Goal: Information Seeking & Learning: Find specific fact

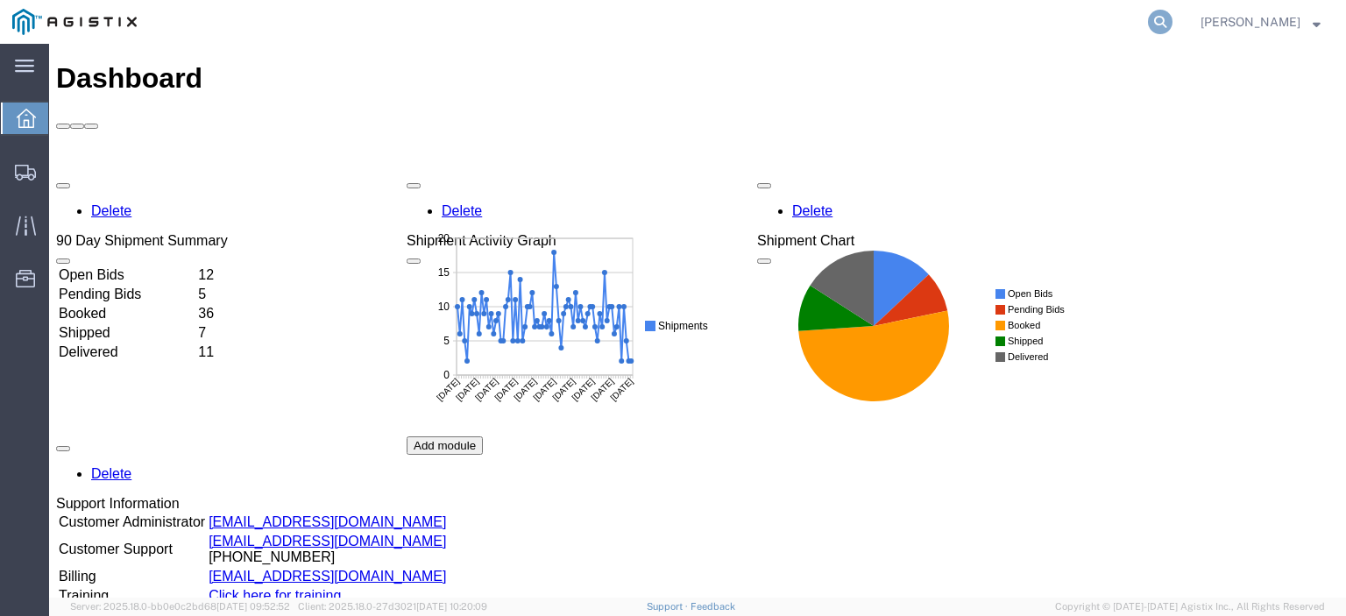
click at [1173, 18] on icon at bounding box center [1160, 22] width 25 height 25
paste input "56747597"
type input "56747597"
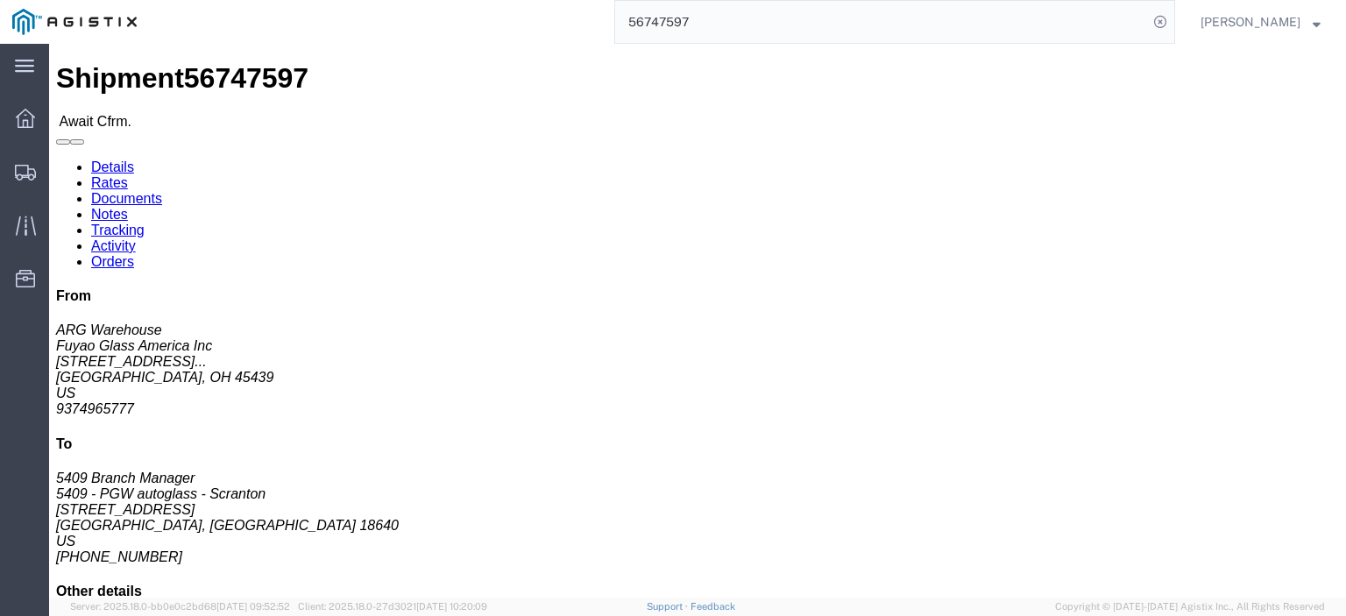
click link "Confirm"
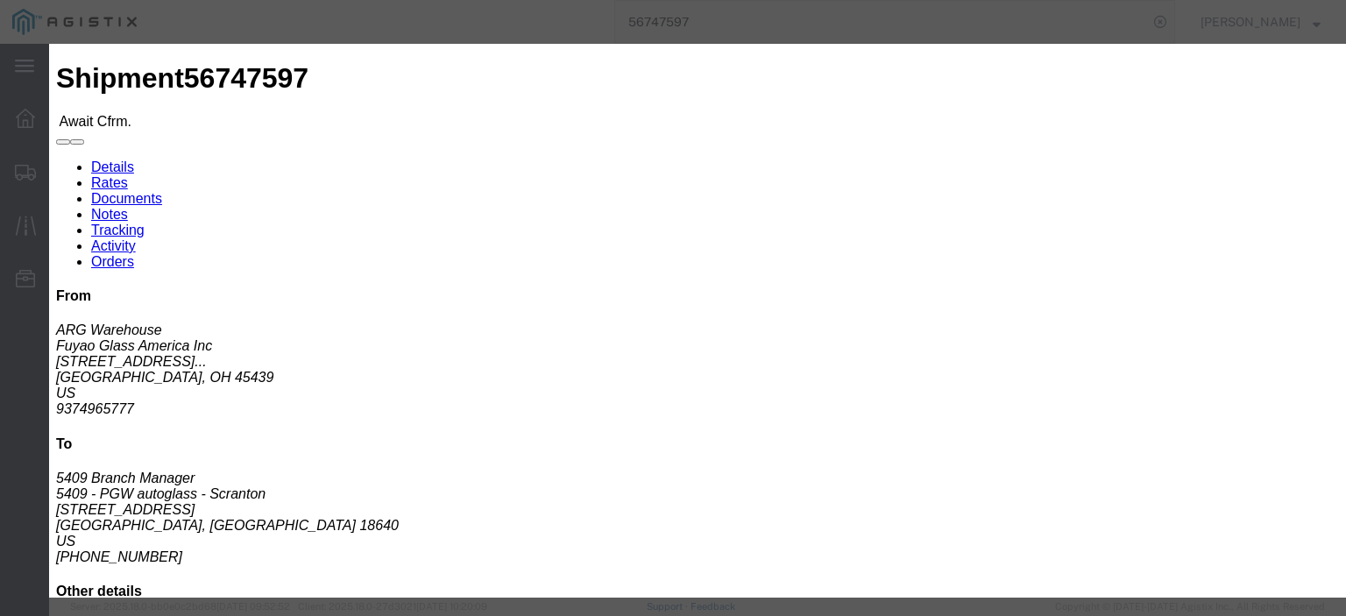
click div
click input "checkbox"
checkbox input "true"
type input "[PERSON_NAME]"
type input "3204977237"
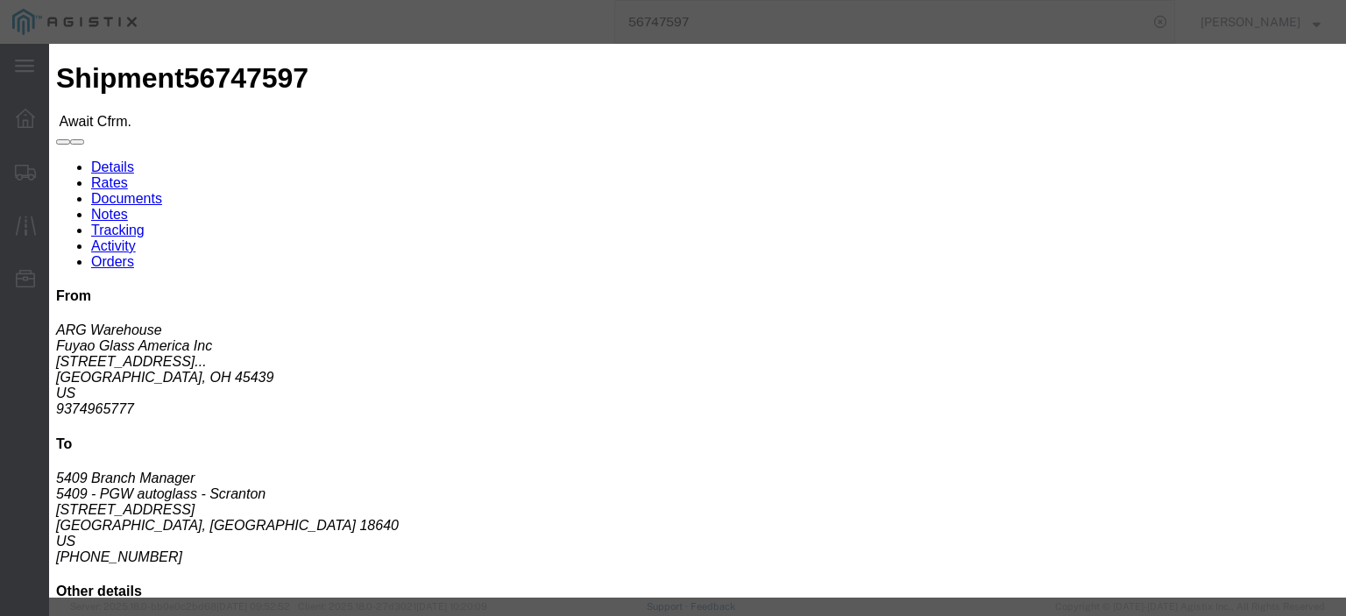
click button "Submit"
click input "text"
type input "5"
paste input "56747597"
type input "56747597"
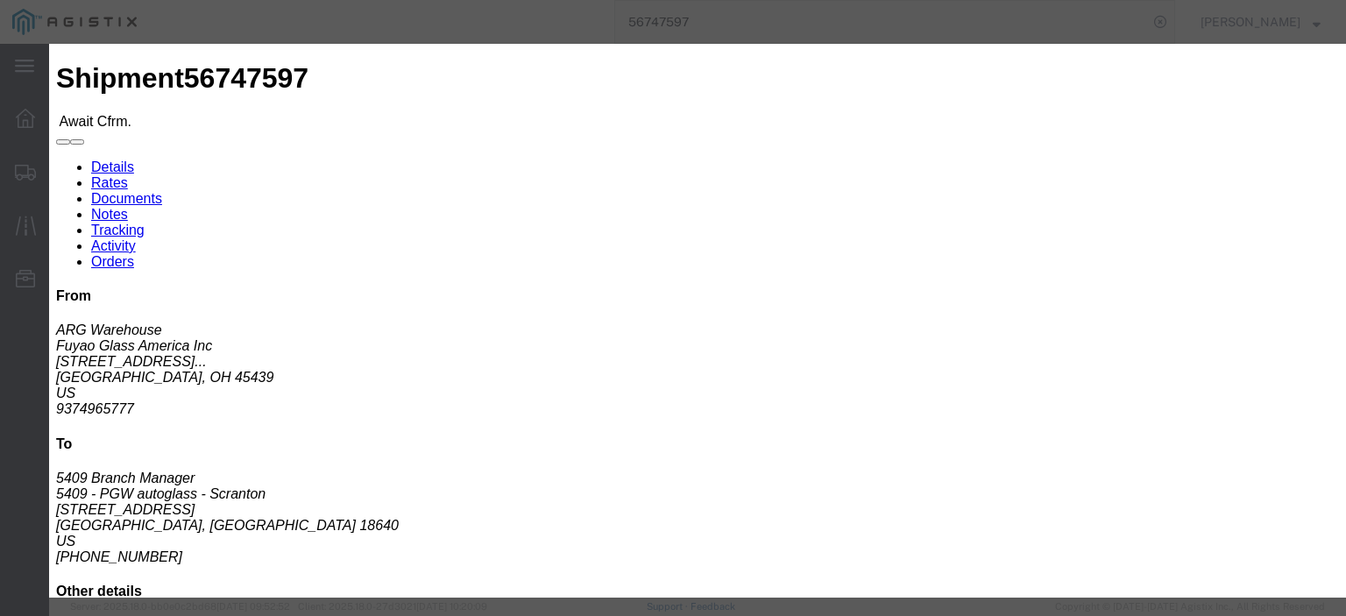
click button "Submit"
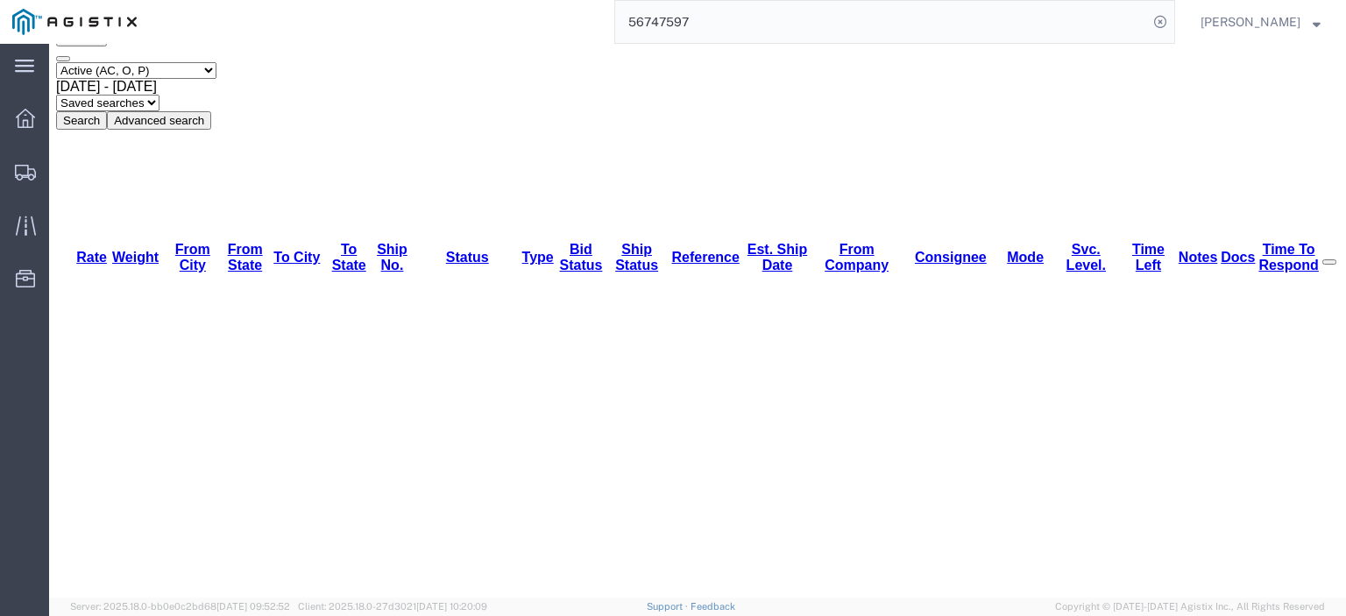
scroll to position [103, 0]
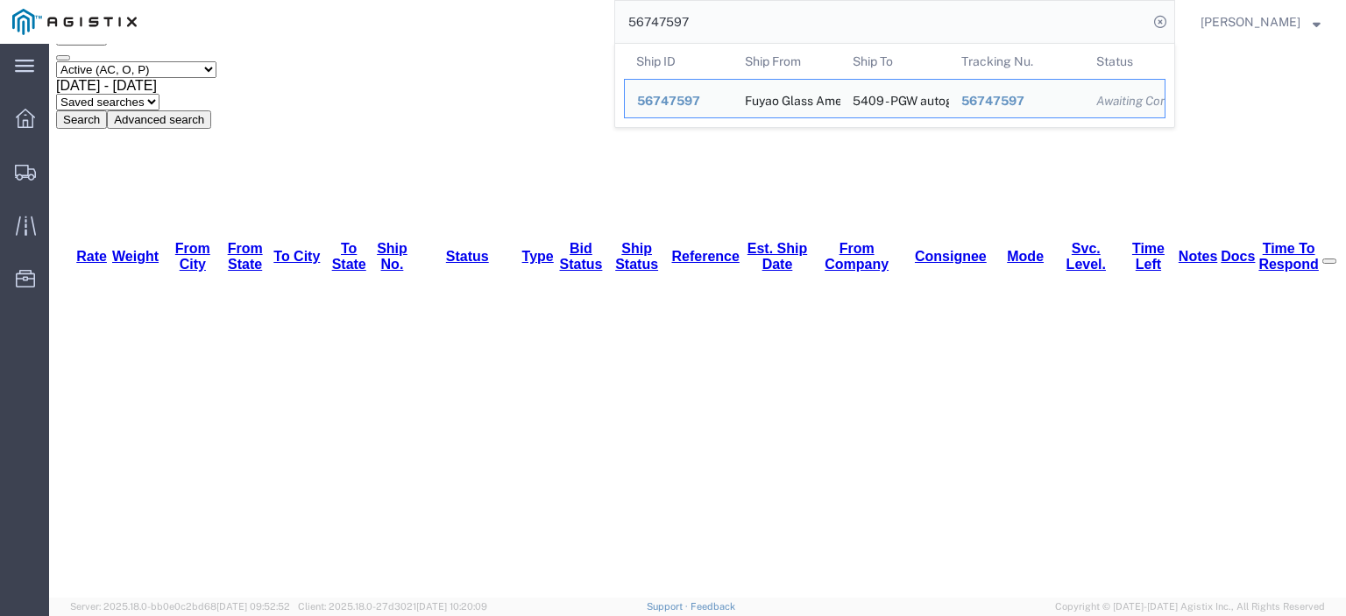
drag, startPoint x: 678, startPoint y: 20, endPoint x: 571, endPoint y: 7, distance: 108.6
click at [572, 7] on div "56747597 Ship ID Ship From Ship To Tracking Nu. Status Ship ID 56747597 Ship Fr…" at bounding box center [662, 22] width 1026 height 44
paste input "8410"
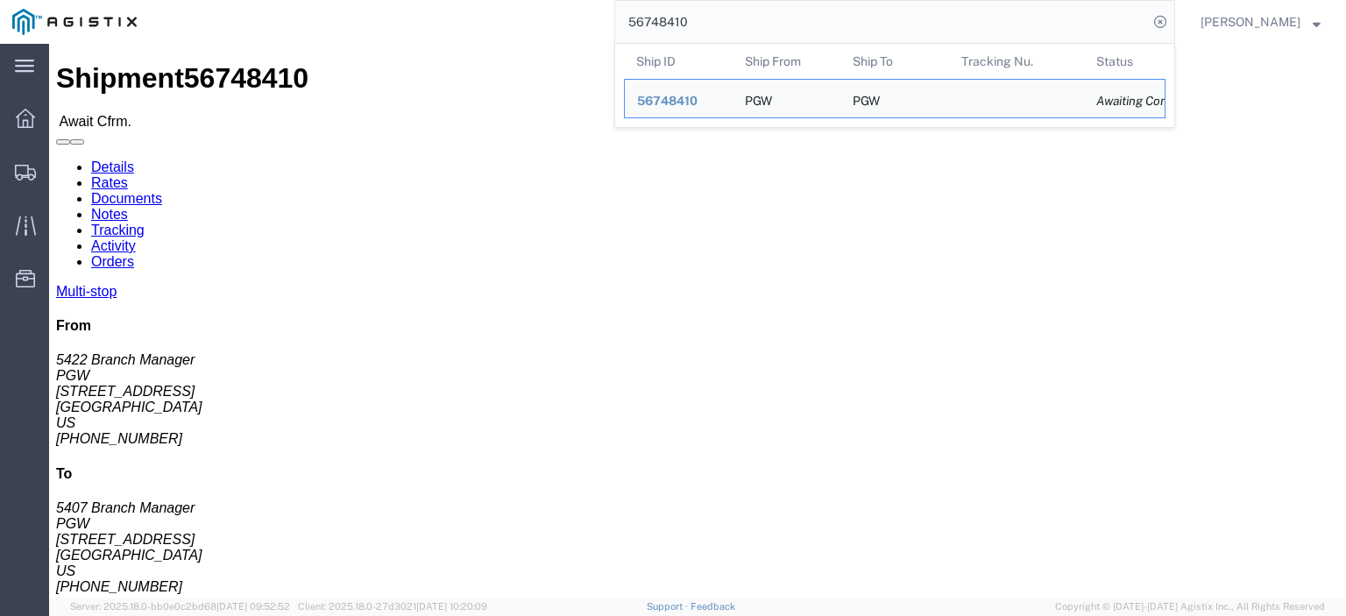
drag, startPoint x: 548, startPoint y: 15, endPoint x: 457, endPoint y: -1, distance: 91.6
click at [457, 0] on div "56748410 Ship ID Ship From Ship To Tracking Nu. Status Ship ID 56748410 Ship Fr…" at bounding box center [662, 22] width 1026 height 44
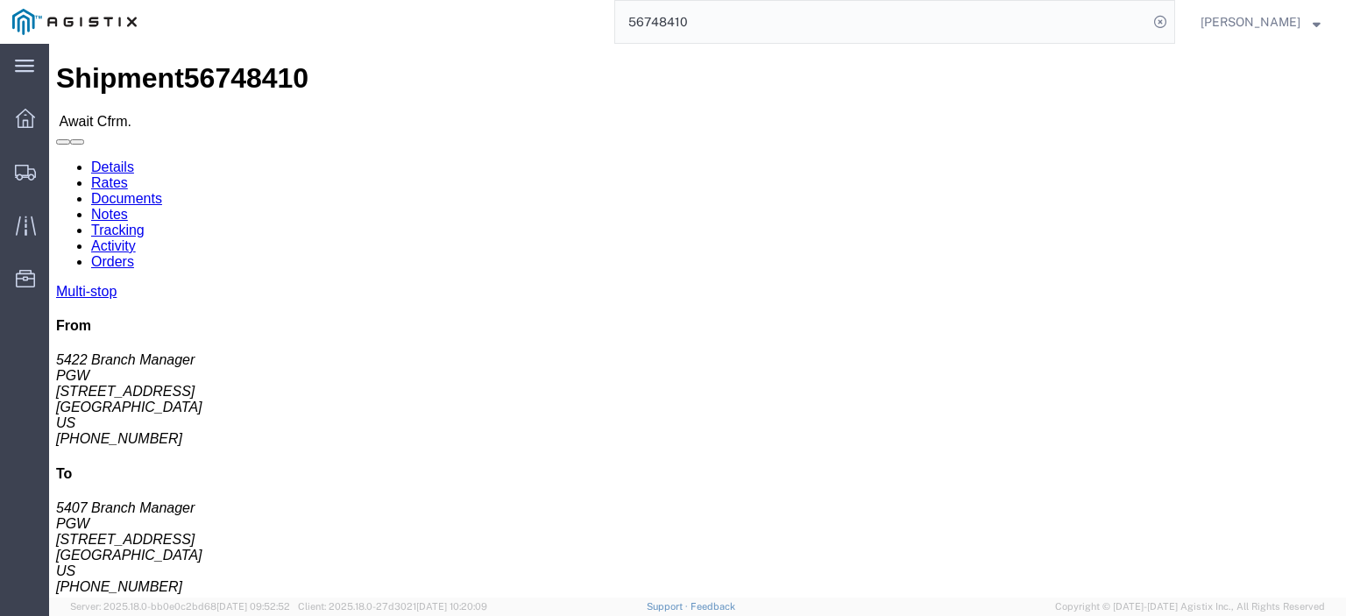
paste input "88"
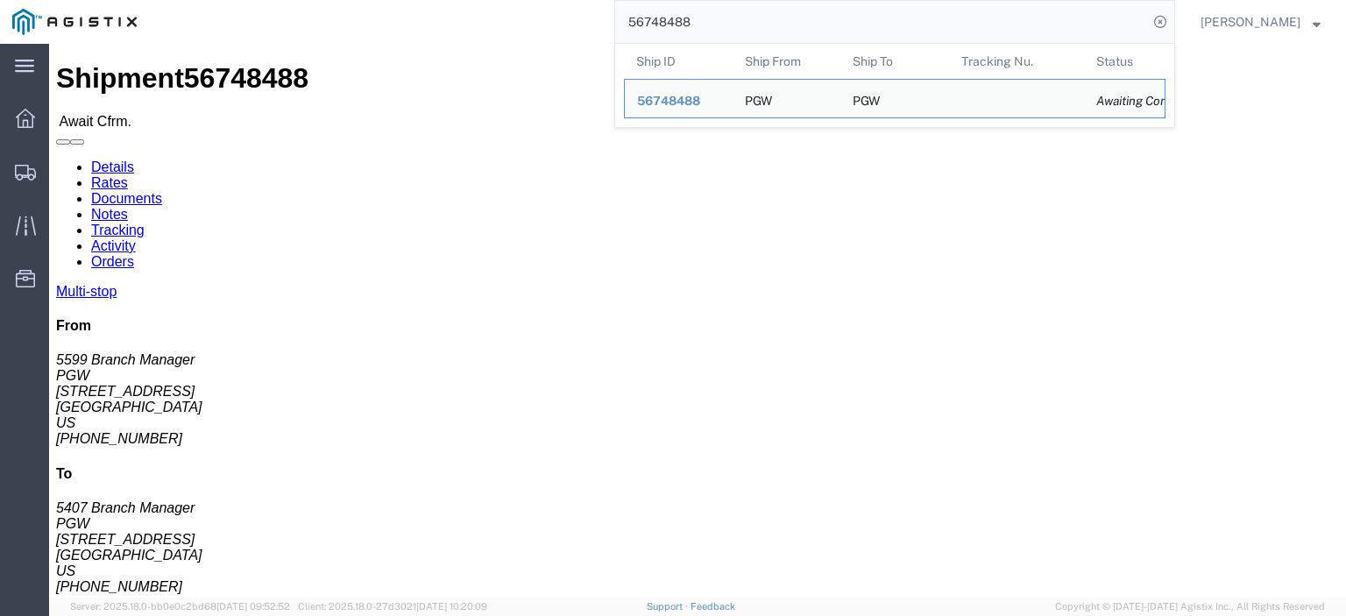
drag, startPoint x: 771, startPoint y: 32, endPoint x: 620, endPoint y: 21, distance: 151.1
click at [624, 23] on div "56748488 Ship ID Ship From Ship To Tracking Nu. Status Ship ID 56748488 Ship Fr…" at bounding box center [662, 22] width 1026 height 44
paste input "7597"
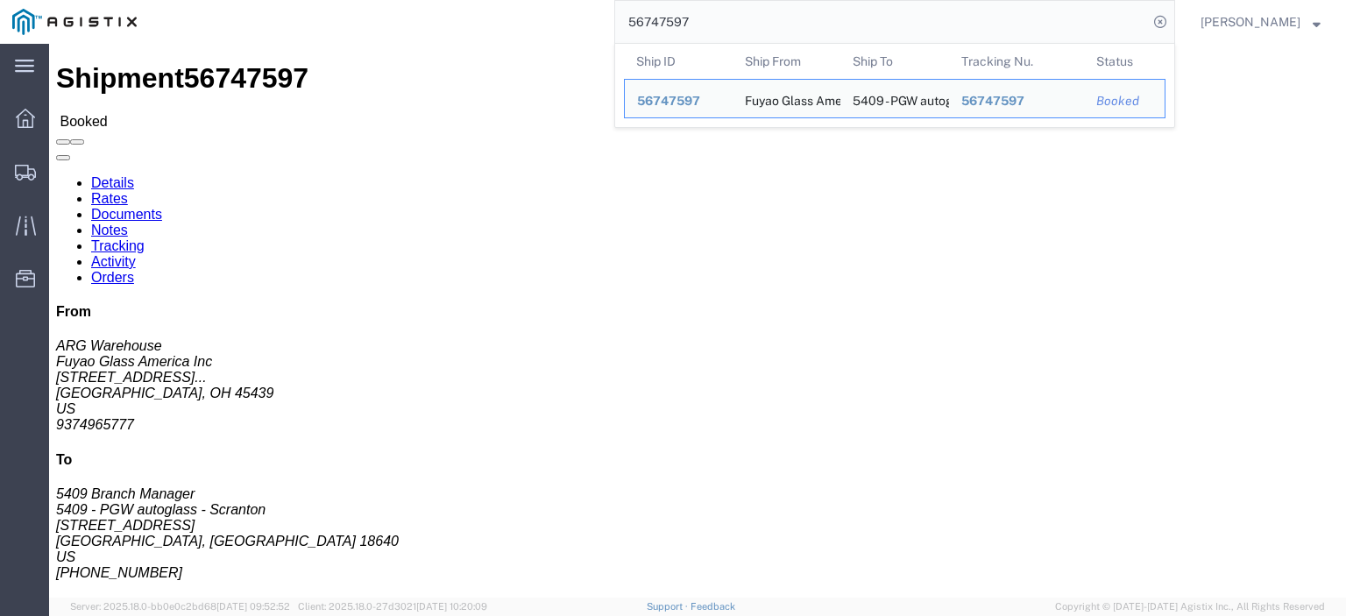
click div "Shipment 56747597 Booked"
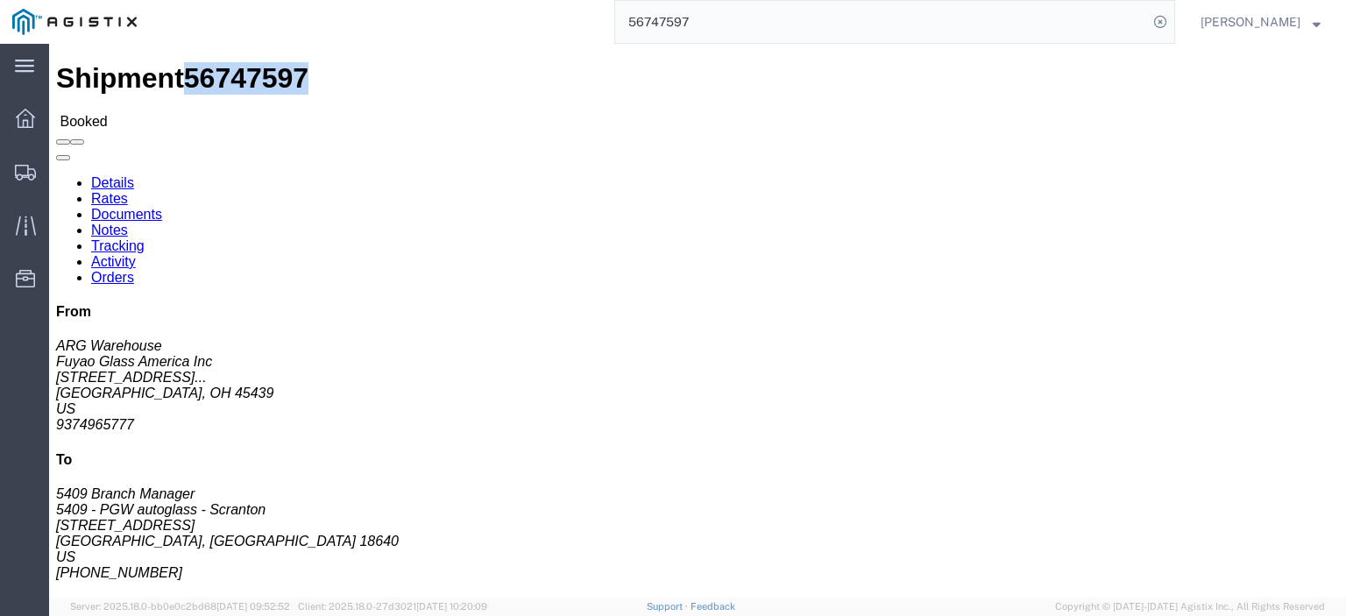
click div "Shipment 56747597 Booked"
copy span "56747597"
click b "FGA251099-1/FGA251147-1/FGA251205-3/FGA251206-2"
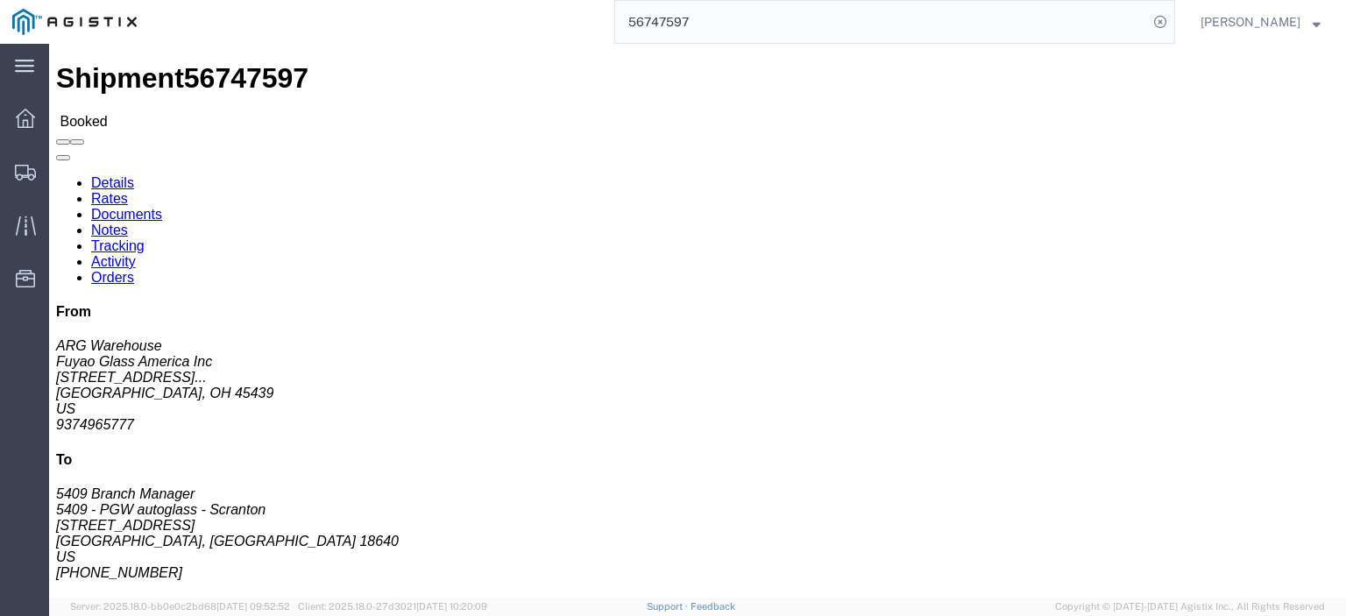
click b "FGA251099-1/FGA251147-1/FGA251205-3/FGA251206-2"
drag, startPoint x: 765, startPoint y: 206, endPoint x: 946, endPoint y: 209, distance: 180.6
click b "FGA251099-1/FGA251147-1/FGA251205-3/FGA251206-2"
click link "Documents"
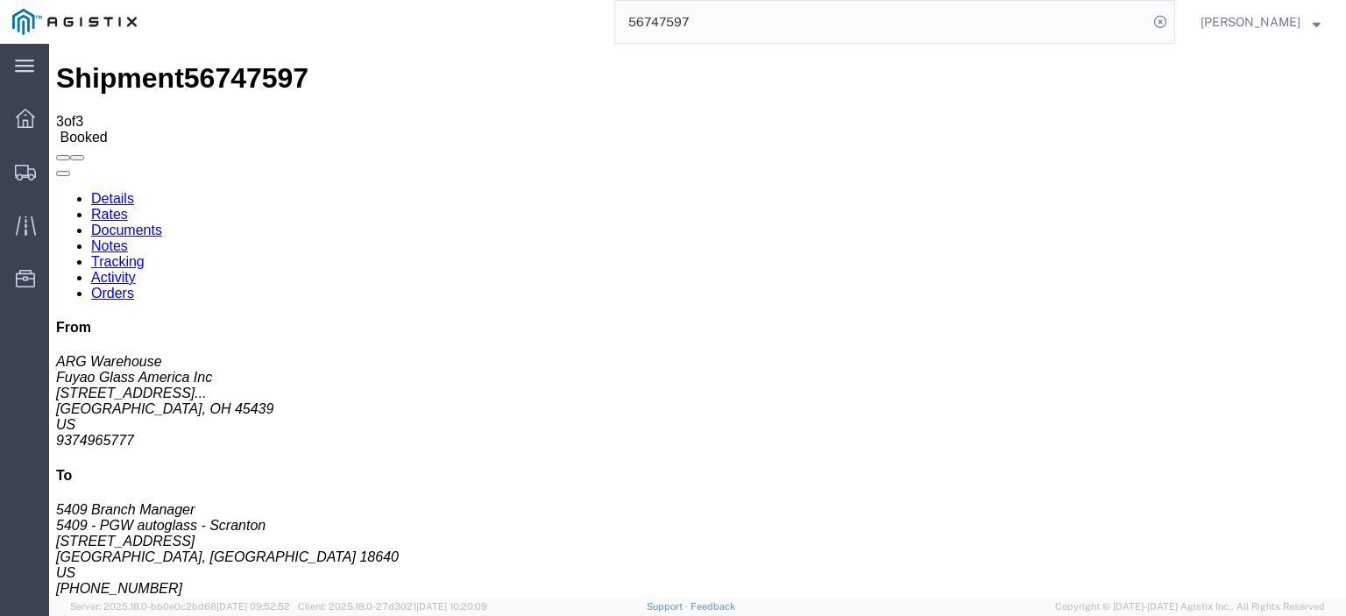
click at [128, 207] on link "Rates" at bounding box center [109, 214] width 37 height 15
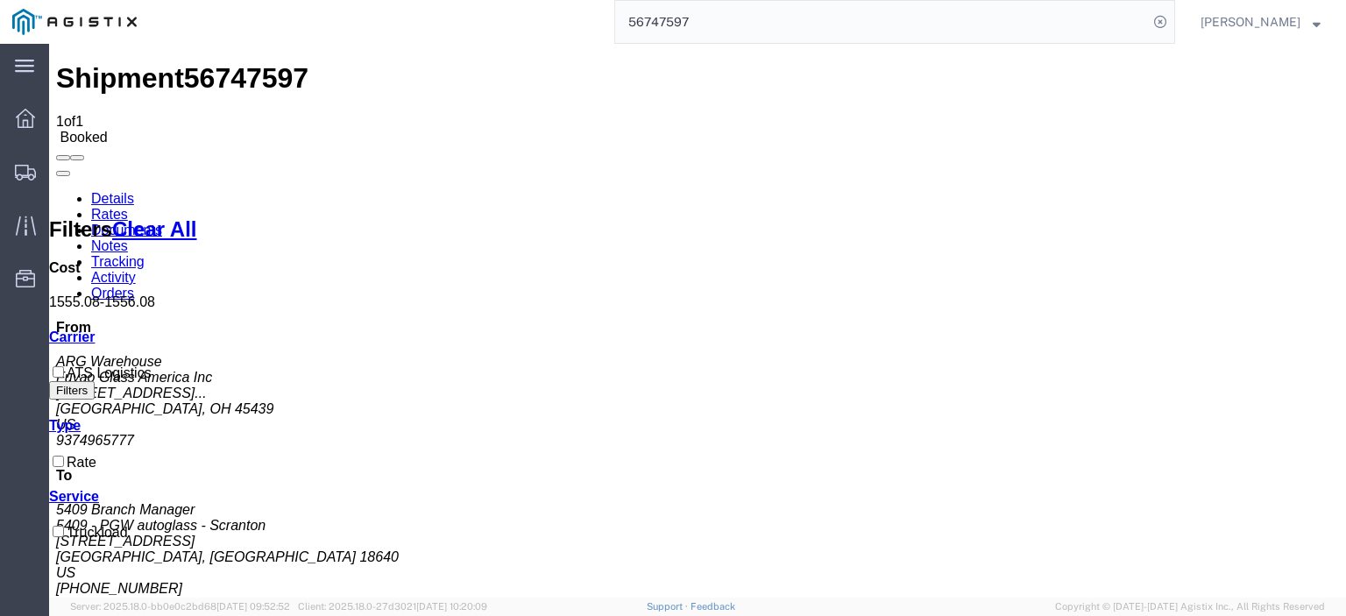
click at [128, 238] on link "Notes" at bounding box center [109, 245] width 37 height 15
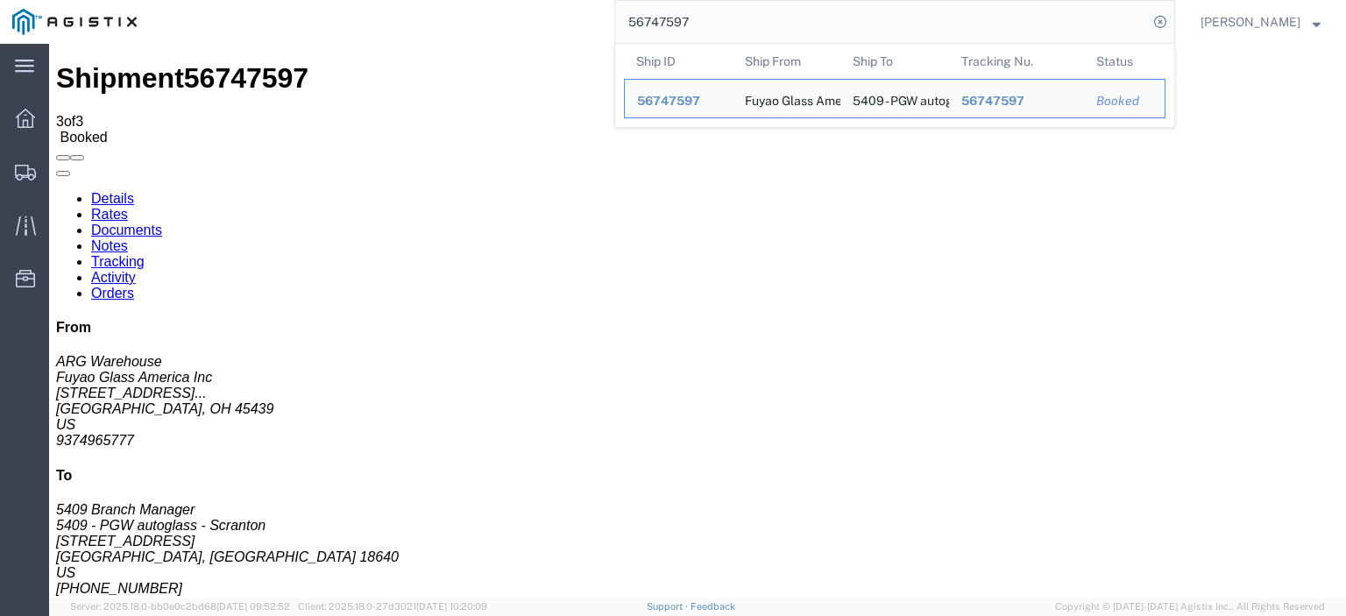
drag, startPoint x: 745, startPoint y: 17, endPoint x: 519, endPoint y: -16, distance: 228.4
click at [519, 0] on html "main_menu Created with Sketch. Collapse Menu Dashboard Shipments Traffic Resour…" at bounding box center [673, 308] width 1346 height 616
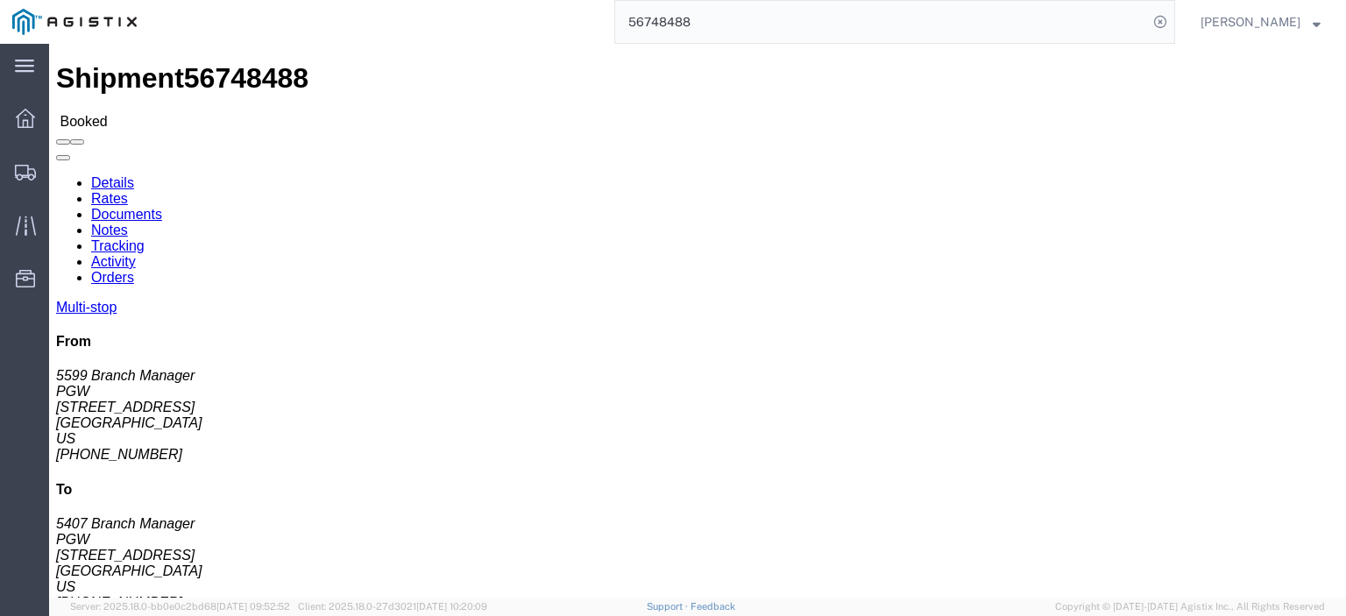
click div
click link "Documents"
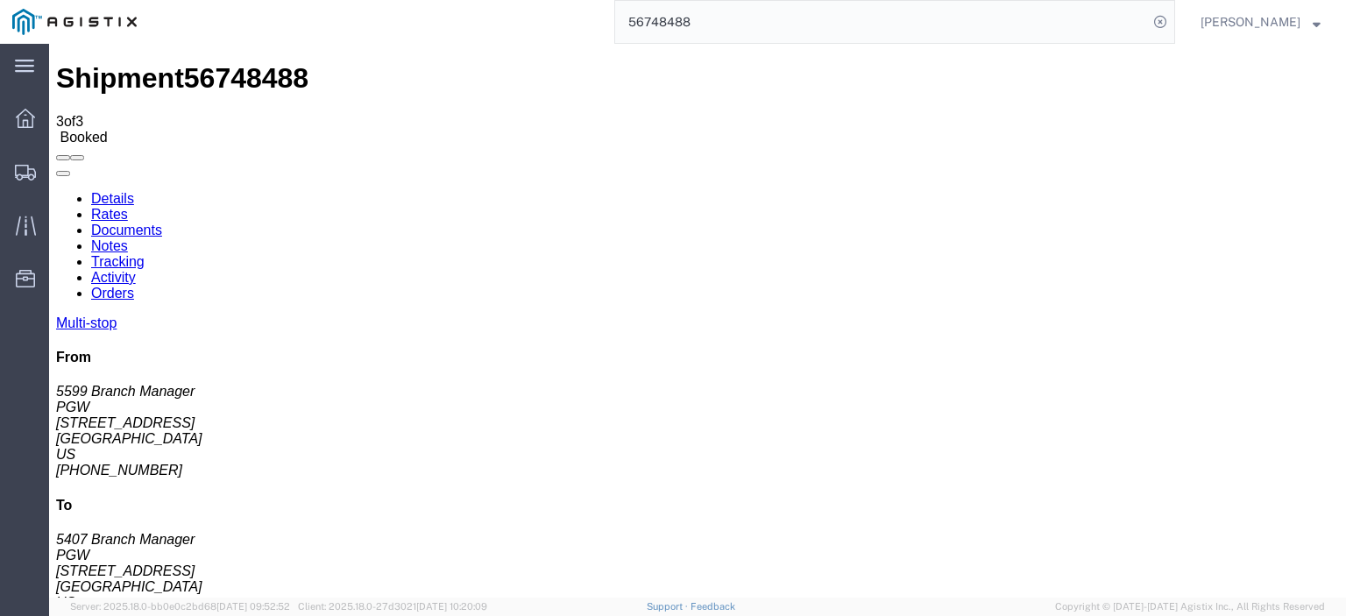
drag, startPoint x: 175, startPoint y: 277, endPoint x: 371, endPoint y: 56, distance: 294.9
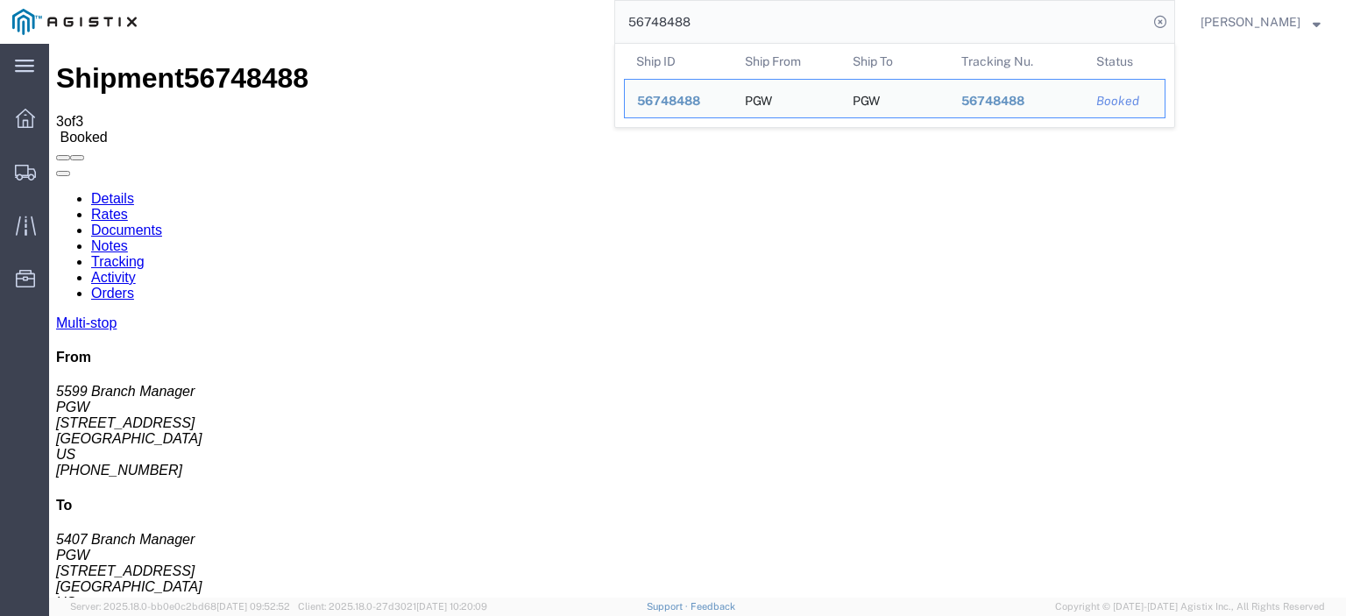
drag, startPoint x: 771, startPoint y: 20, endPoint x: 308, endPoint y: -23, distance: 464.7
click at [308, 0] on html "main_menu Created with Sketch. Collapse Menu Dashboard Shipments Traffic Resour…" at bounding box center [673, 308] width 1346 height 616
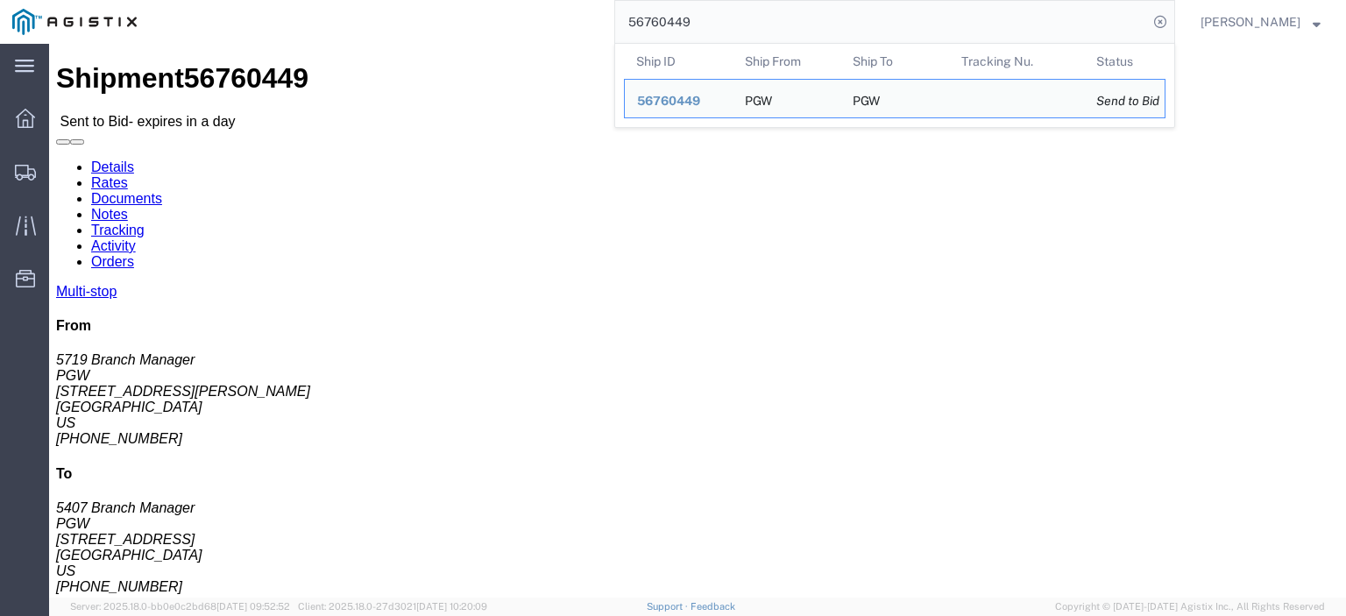
drag, startPoint x: 74, startPoint y: 222, endPoint x: 9, endPoint y: 206, distance: 67.6
click div "Ship From PGW (5719 Branch Manager) [STREET_ADDRESS][PERSON_NAME] [PHONE_NUMBER…"
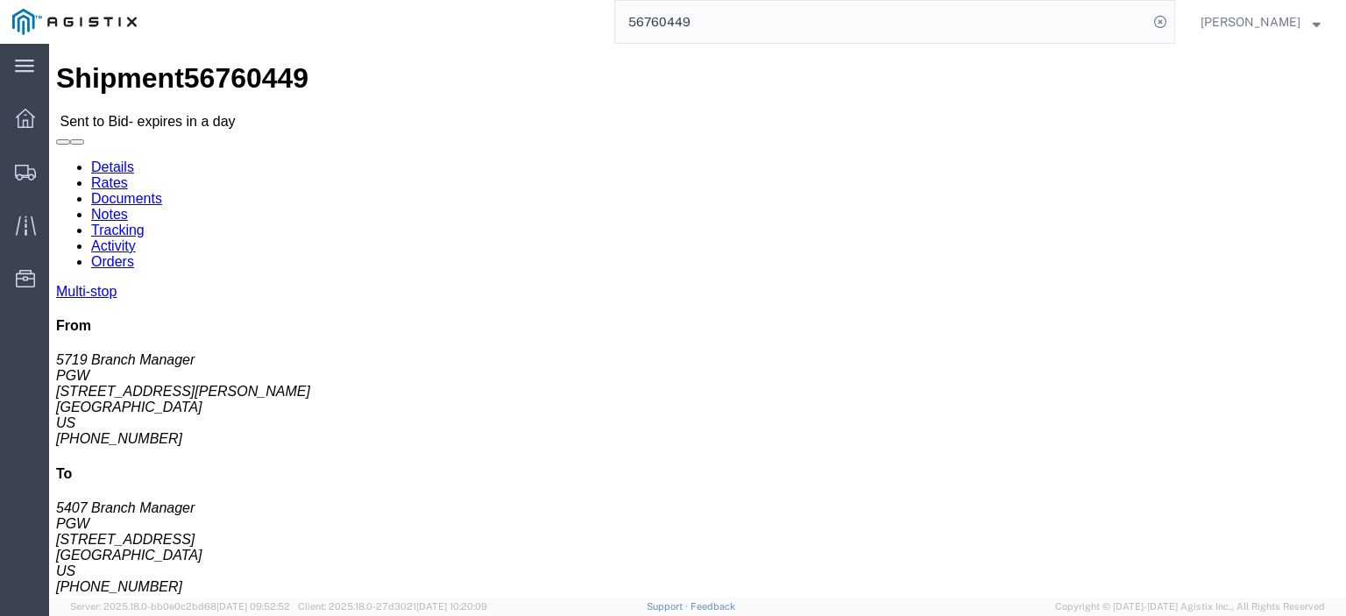
drag, startPoint x: 46, startPoint y: 187, endPoint x: 11, endPoint y: 170, distance: 39.6
click div "Ship From PGW (5719 Branch Manager) [STREET_ADDRESS][PERSON_NAME] [PHONE_NUMBER…"
copy address "PGW (5719 Branch Manager) 5719"
drag, startPoint x: 147, startPoint y: 239, endPoint x: 7, endPoint y: 239, distance: 140.2
click div "Ship From PGW (5719 Branch Manager) [STREET_ADDRESS][PERSON_NAME] [PHONE_NUMBER…"
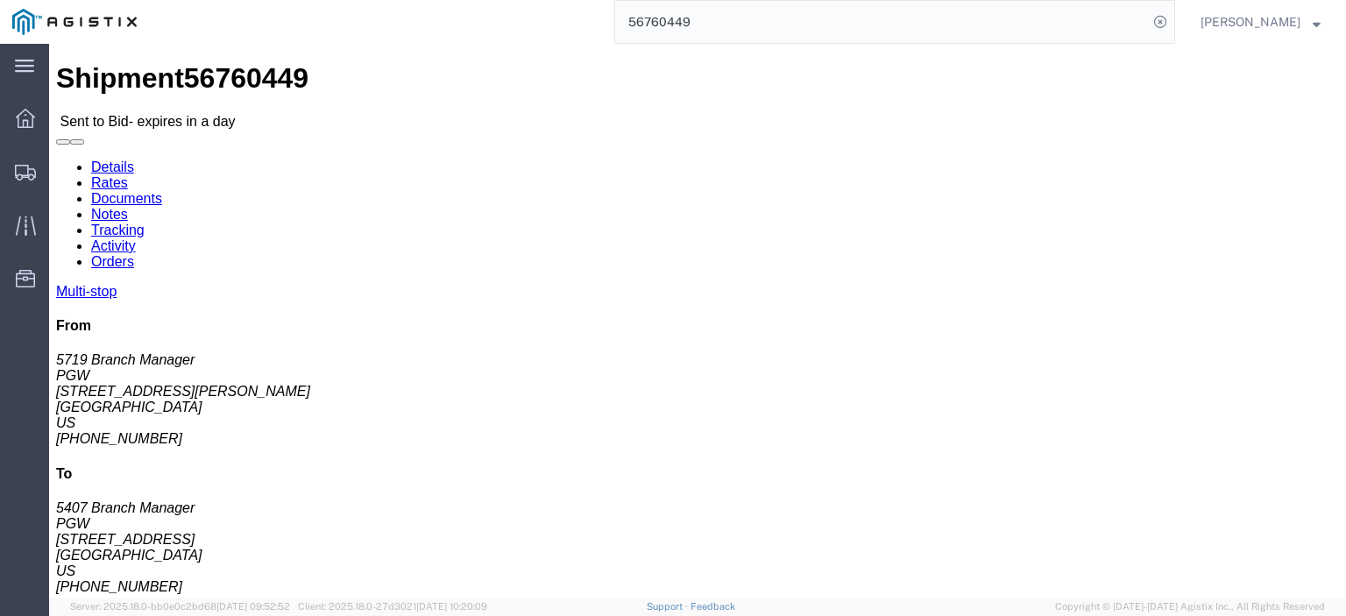
copy address "[GEOGRAPHIC_DATA]"
drag, startPoint x: 182, startPoint y: 292, endPoint x: 20, endPoint y: 292, distance: 162.1
click address "PGW (5719 Branch Manager) 5719 [STREET_ADDRESS][PERSON_NAME] [PHONE_NUMBER] [EM…"
copy address "[EMAIL_ADDRESS][DOMAIN_NAME]"
drag, startPoint x: 103, startPoint y: 272, endPoint x: 14, endPoint y: 278, distance: 89.6
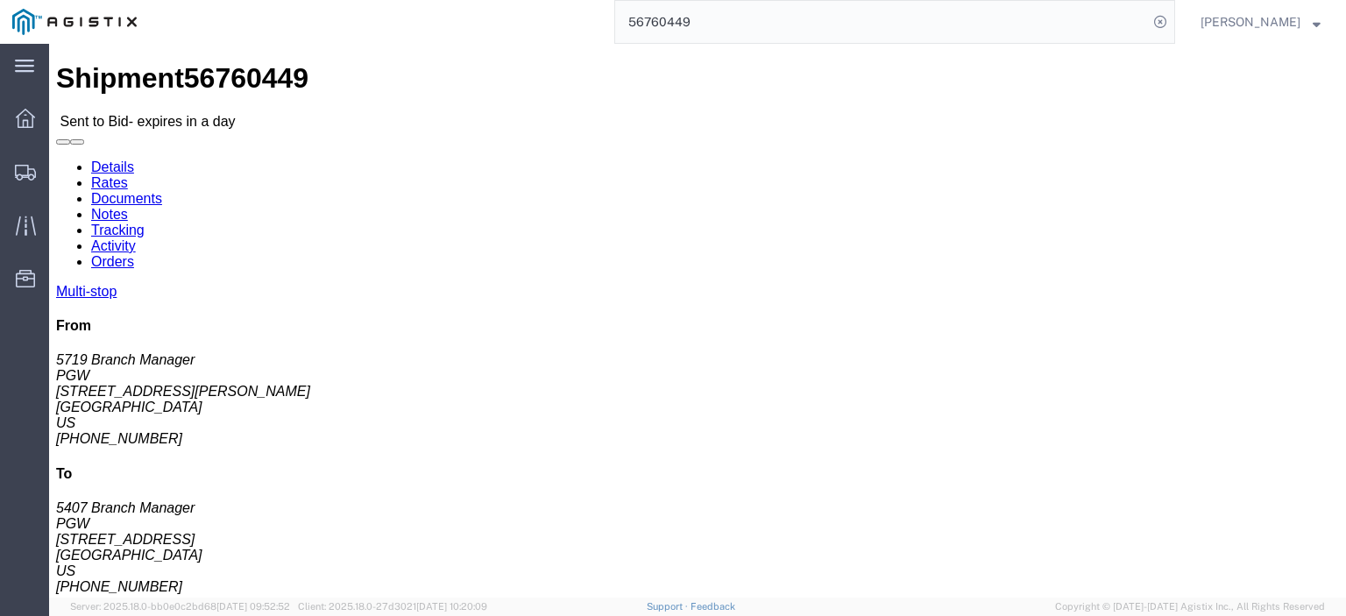
click div "Ship From PGW (5719 Branch Manager) [STREET_ADDRESS][PERSON_NAME] [PHONE_NUMBER…"
copy address "[PHONE_NUMBER]"
drag, startPoint x: 381, startPoint y: 208, endPoint x: 251, endPoint y: 206, distance: 130.6
click div "Ship To PGW (5407 Branch Manager) [STREET_ADDRESS] [PHONE_NUMBER] [EMAIL_ADDRES…"
copy address "[STREET_ADDRESS]"
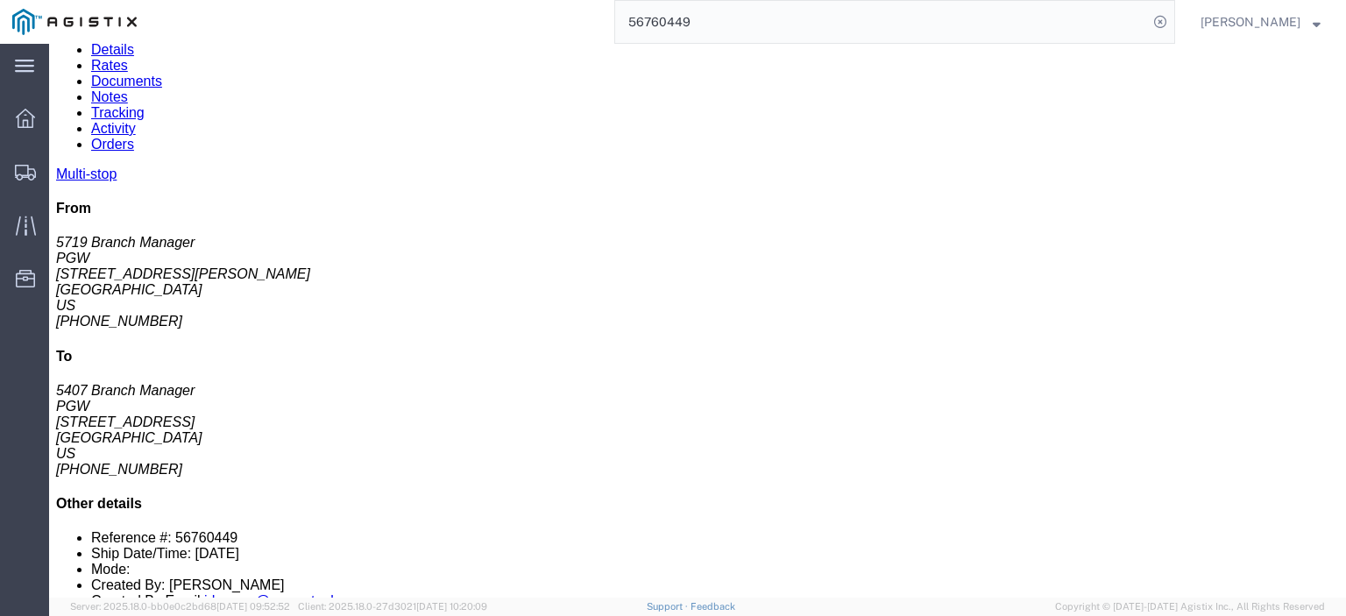
scroll to position [88, 0]
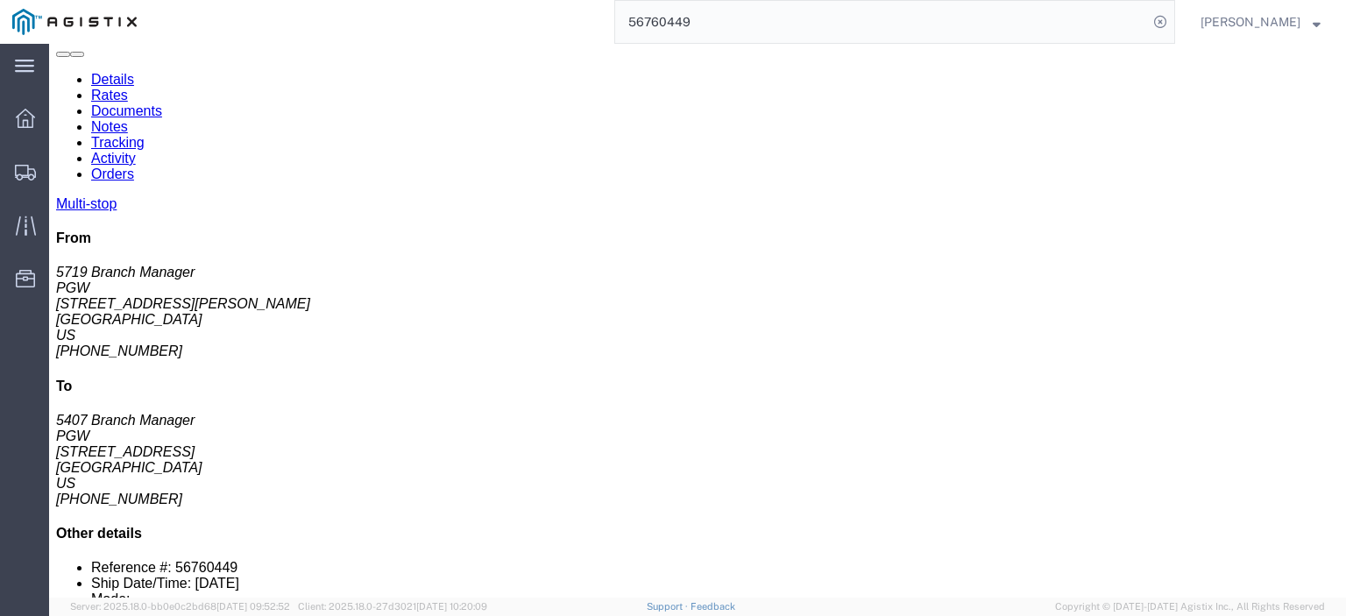
drag, startPoint x: 328, startPoint y: 446, endPoint x: 200, endPoint y: 454, distance: 128.2
click div "[STREET_ADDRESS]"
copy div "[STREET_ADDRESS]"
click div "PGW"
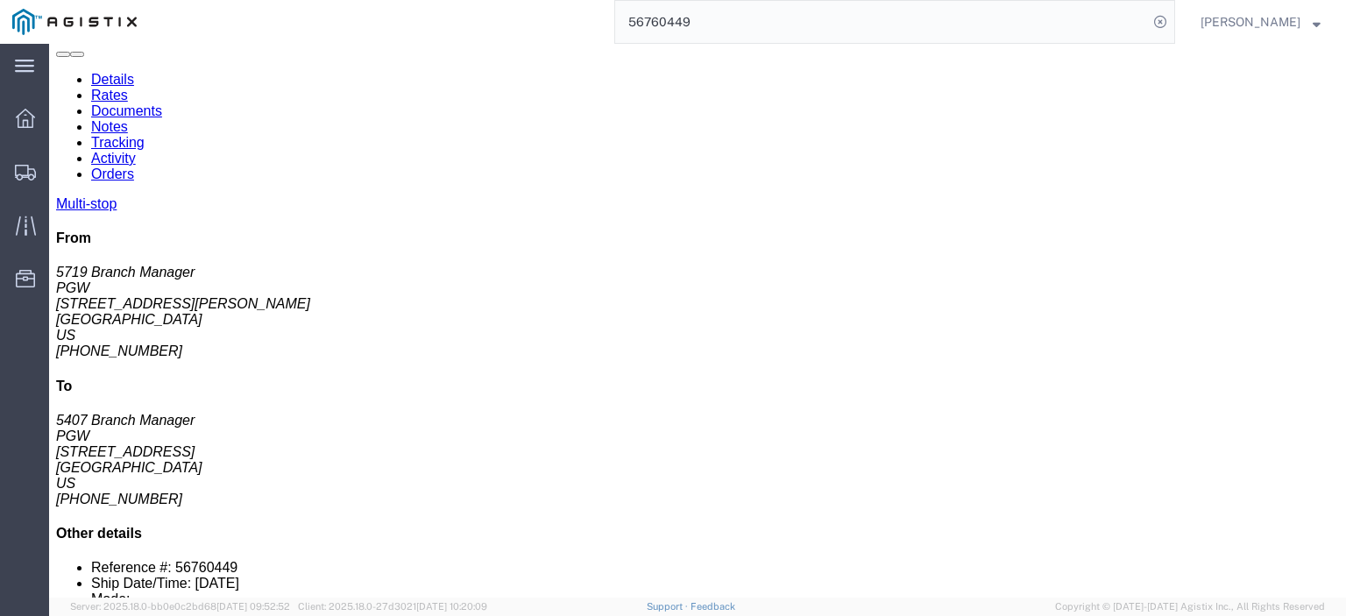
copy div "PGW"
drag, startPoint x: 438, startPoint y: 447, endPoint x: 337, endPoint y: 451, distance: 101.8
click div "[STREET_ADDRESS]"
drag, startPoint x: 443, startPoint y: 446, endPoint x: 372, endPoint y: 450, distance: 71.1
click div "[STREET_ADDRESS]"
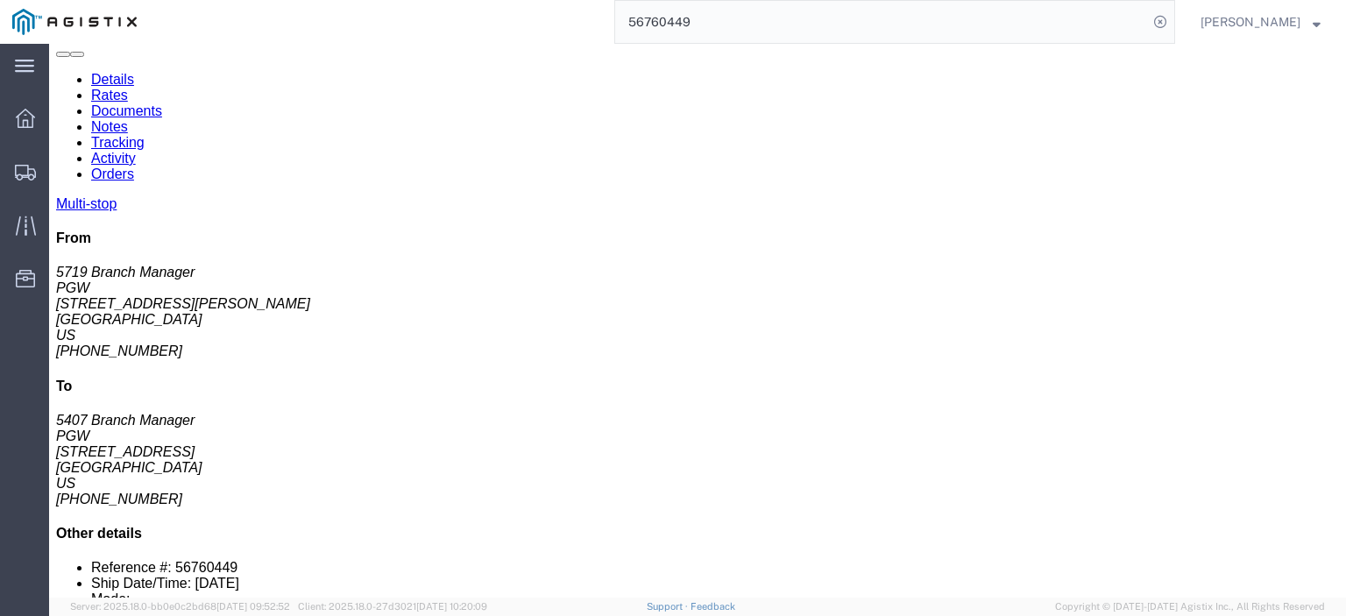
drag, startPoint x: 372, startPoint y: 450, endPoint x: 391, endPoint y: 457, distance: 19.7
click div "PGW"
drag, startPoint x: 442, startPoint y: 446, endPoint x: 338, endPoint y: 452, distance: 103.6
click div "[STREET_ADDRESS]"
copy div "[GEOGRAPHIC_DATA]"
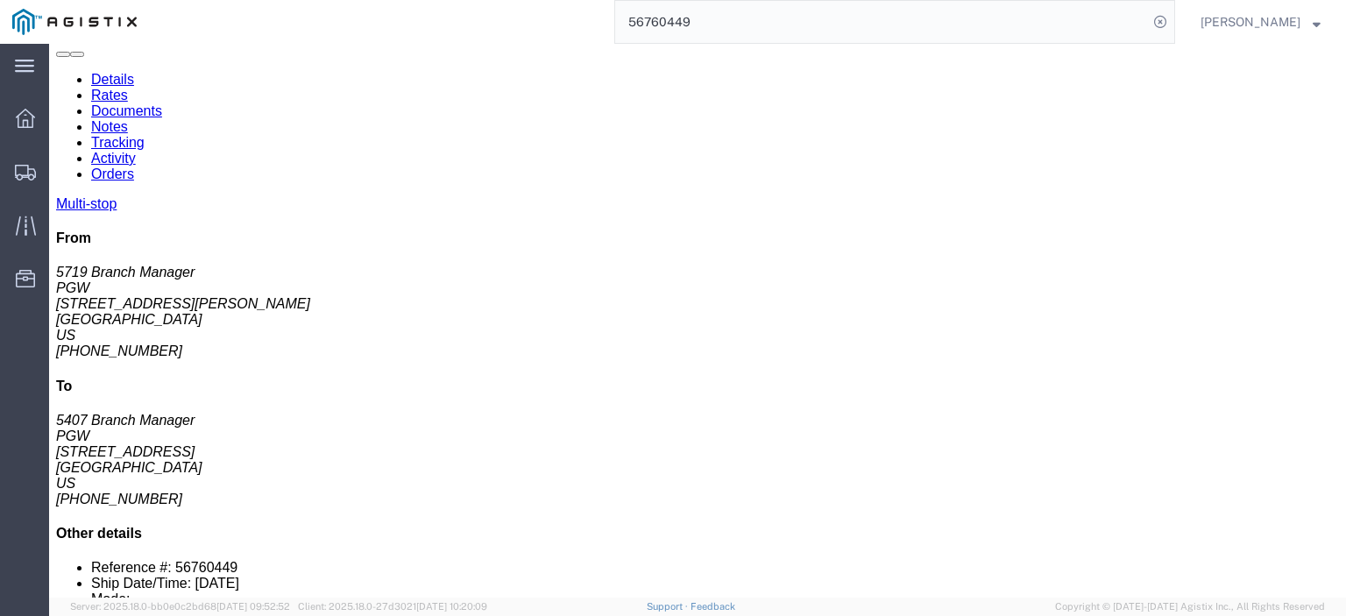
drag, startPoint x: 755, startPoint y: 448, endPoint x: 593, endPoint y: 453, distance: 162.2
click div "Email: [EMAIL_ADDRESS][DOMAIN_NAME]"
copy div "[EMAIL_ADDRESS][DOMAIN_NAME]"
drag, startPoint x: 695, startPoint y: 426, endPoint x: 624, endPoint y: 434, distance: 71.4
click div "Phone Nu.: [PHONE_NUMBER]"
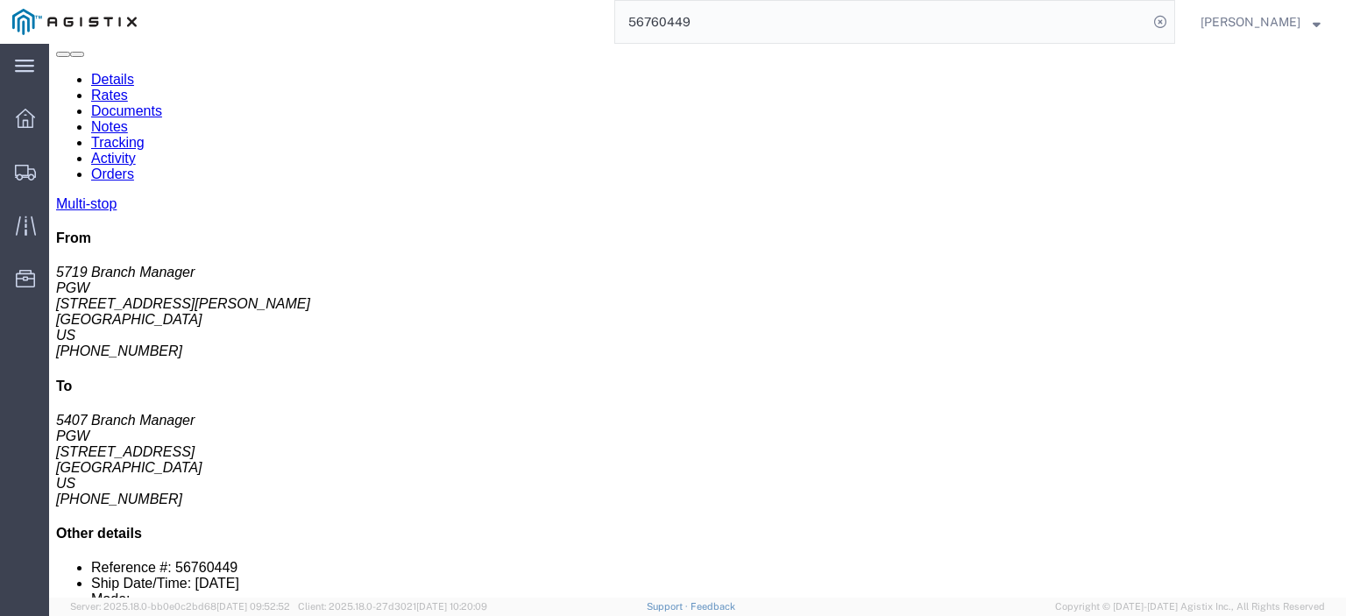
drag, startPoint x: 627, startPoint y: 432, endPoint x: 671, endPoint y: 229, distance: 208.2
click div "Ship From PGW (5719 Branch Manager) [STREET_ADDRESS][PERSON_NAME] [PHONE_NUMBER…"
drag, startPoint x: 704, startPoint y: 429, endPoint x: 620, endPoint y: 432, distance: 83.3
click div "Phone Nu.: [PHONE_NUMBER]"
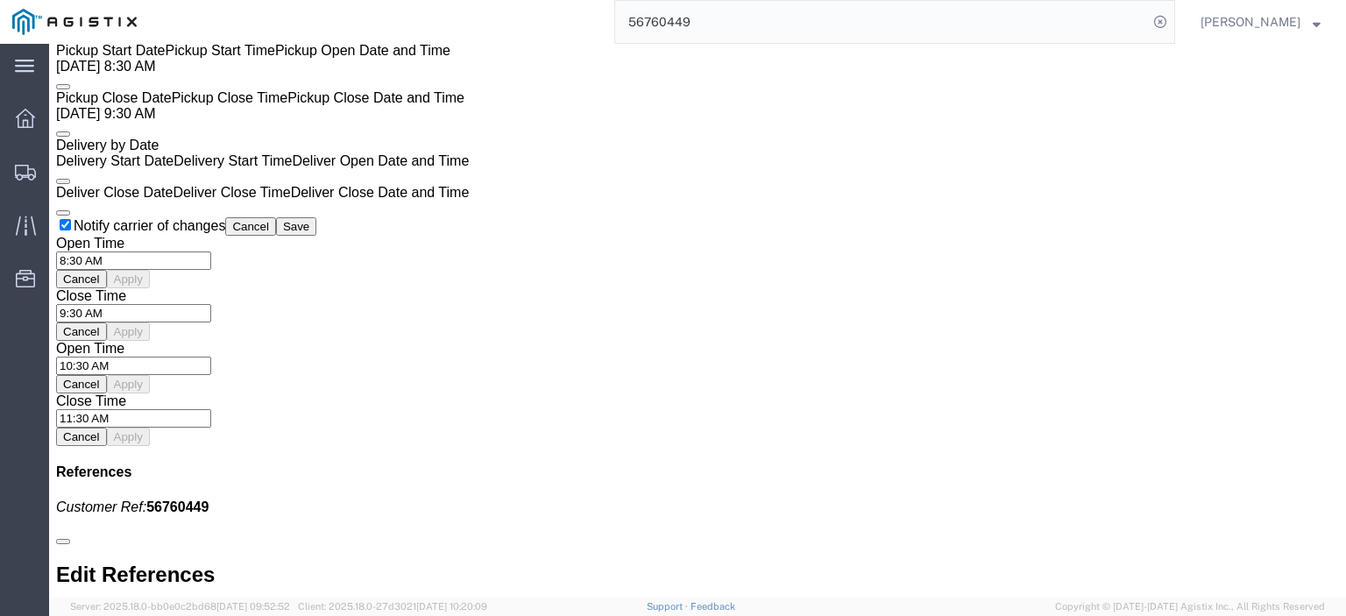
scroll to position [1665, 0]
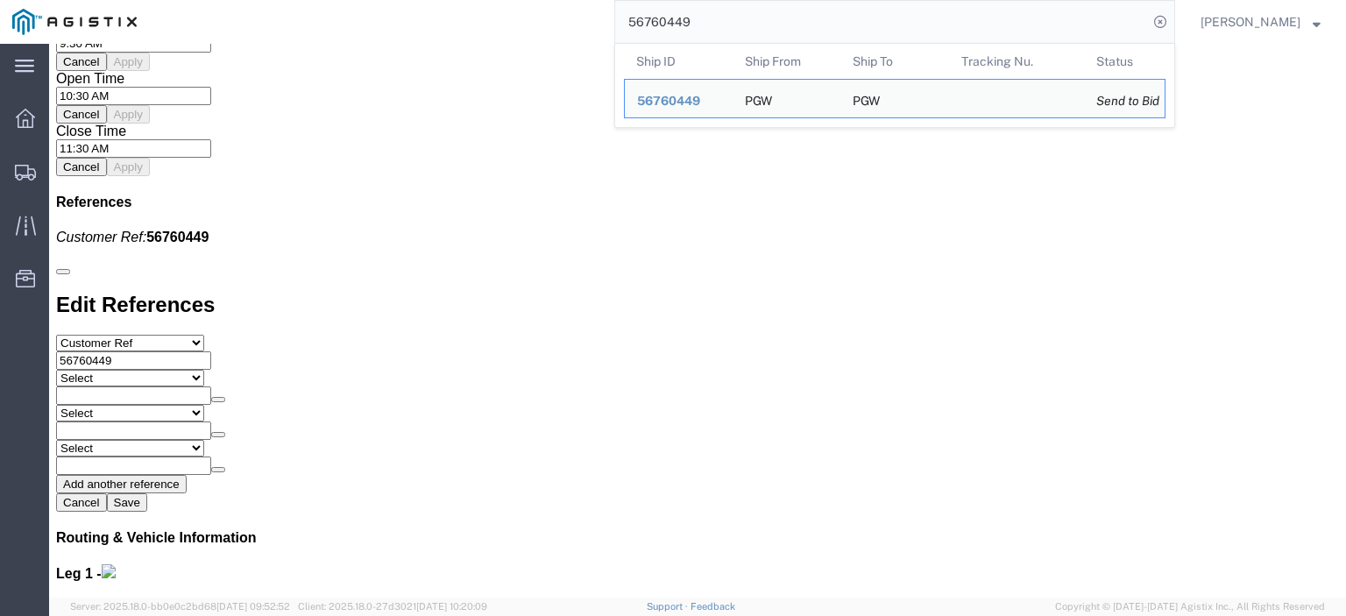
drag, startPoint x: 732, startPoint y: 18, endPoint x: 565, endPoint y: 24, distance: 166.6
click at [565, 24] on div "56760449 Ship ID Ship From Ship To Tracking Nu. Status Ship ID 56760449 Ship Fr…" at bounding box center [662, 22] width 1026 height 44
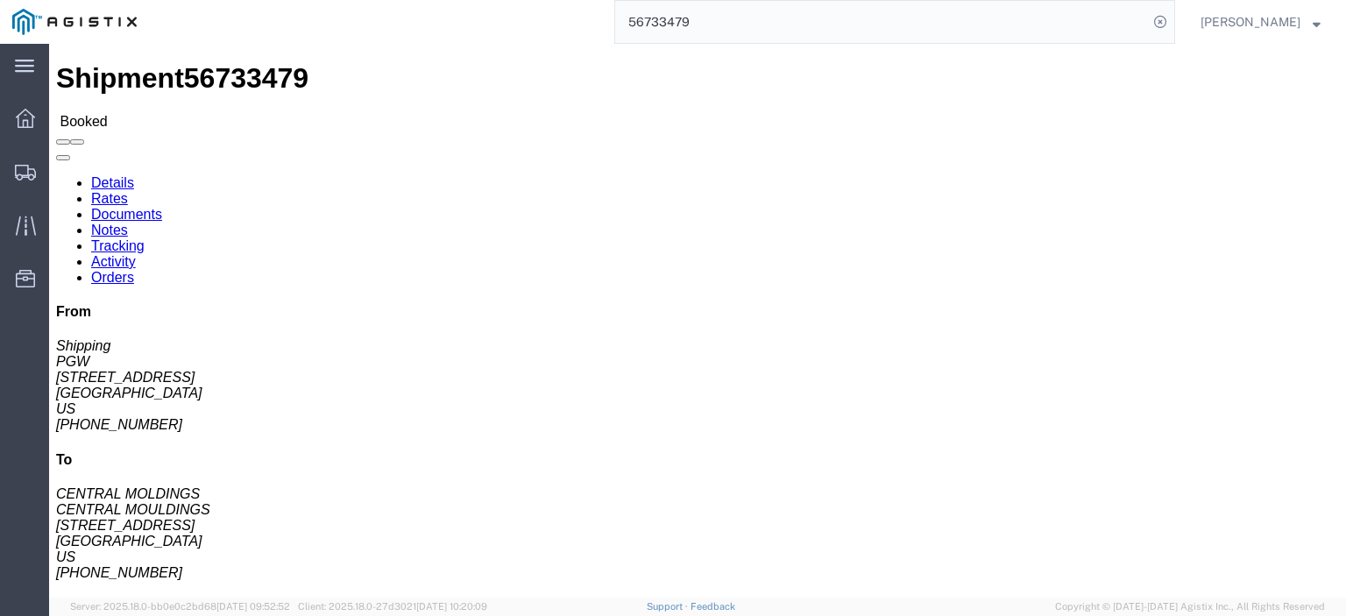
click link "Documents"
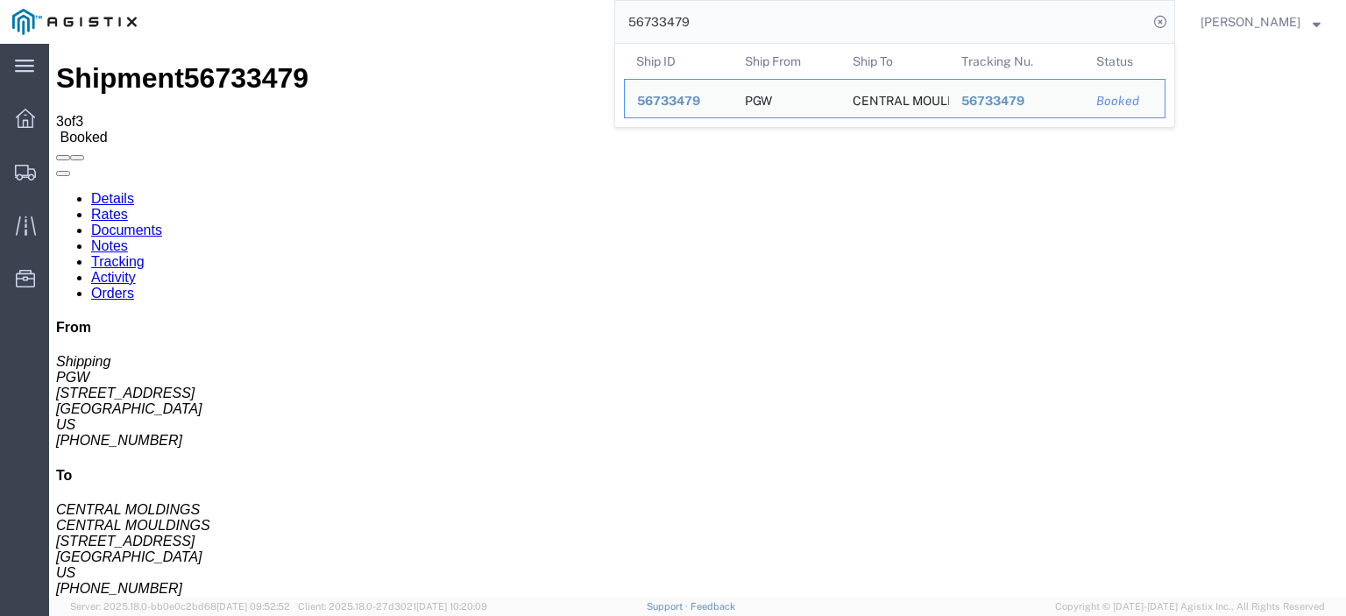
drag, startPoint x: 616, startPoint y: 25, endPoint x: 561, endPoint y: 24, distance: 55.2
click at [561, 24] on div "56733479 Ship ID Ship From Ship To Tracking Nu. Status Ship ID 56733479 Ship Fr…" at bounding box center [662, 22] width 1026 height 44
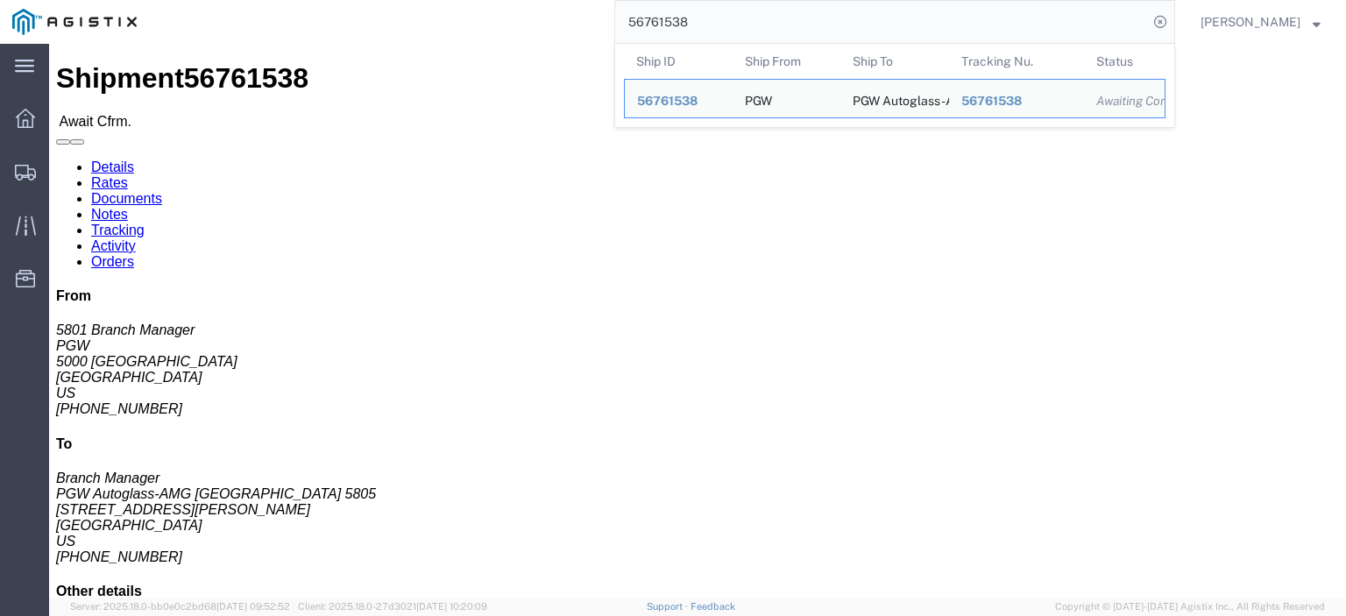
drag, startPoint x: 681, startPoint y: 18, endPoint x: 566, endPoint y: -10, distance: 118.0
click at [566, 0] on html "main_menu Created with Sketch. Collapse Menu Dashboard Shipments Traffic Resour…" at bounding box center [673, 308] width 1346 height 616
paste input "025"
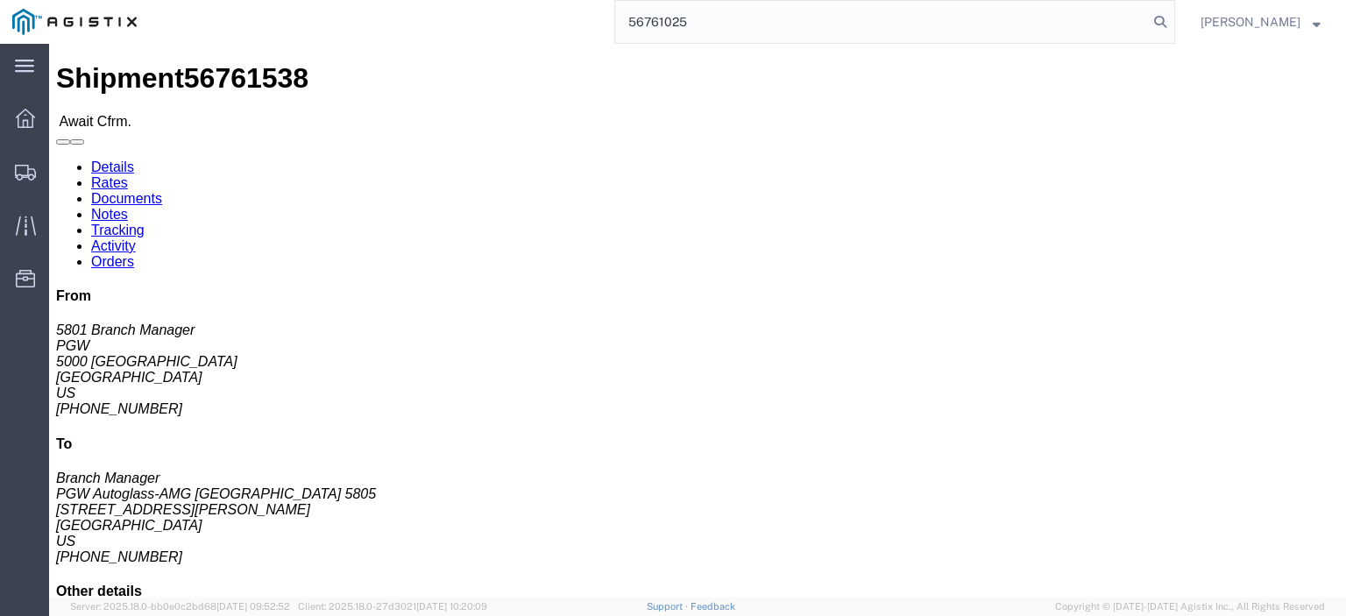
type input "56761025"
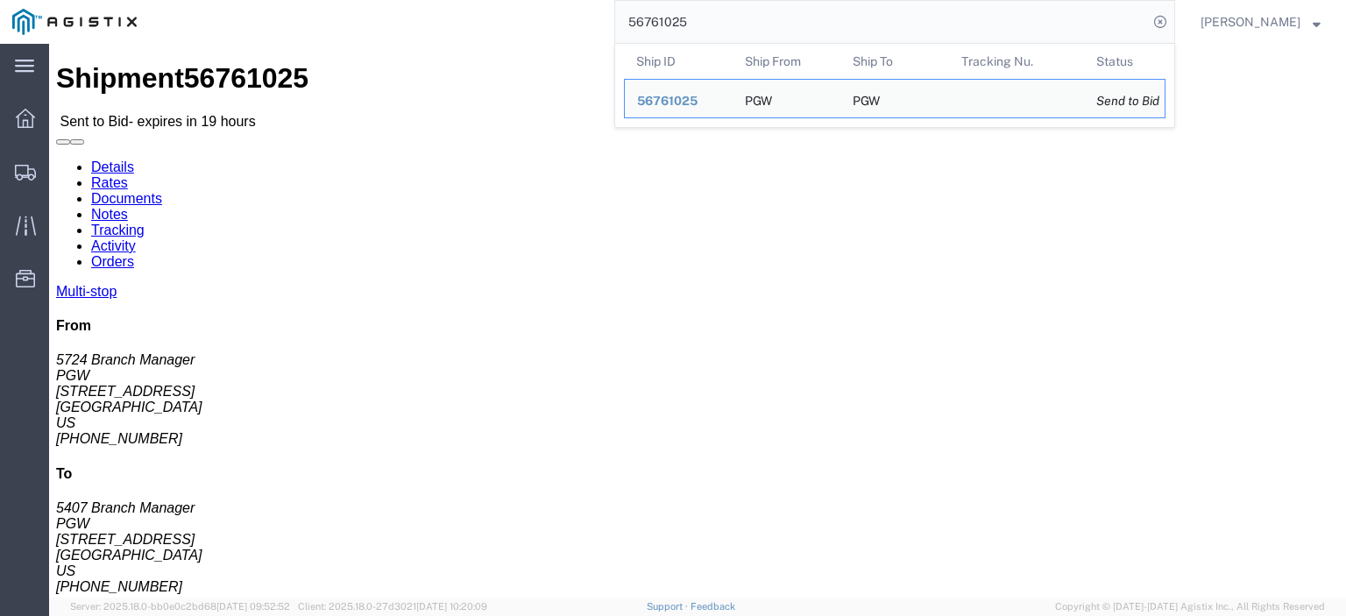
drag, startPoint x: 96, startPoint y: 208, endPoint x: 14, endPoint y: 208, distance: 82.4
click div "Ship From PGW (5724 Branch Manager) [STREET_ADDRESS] [PHONE_NUMBER] [EMAIL_ADDR…"
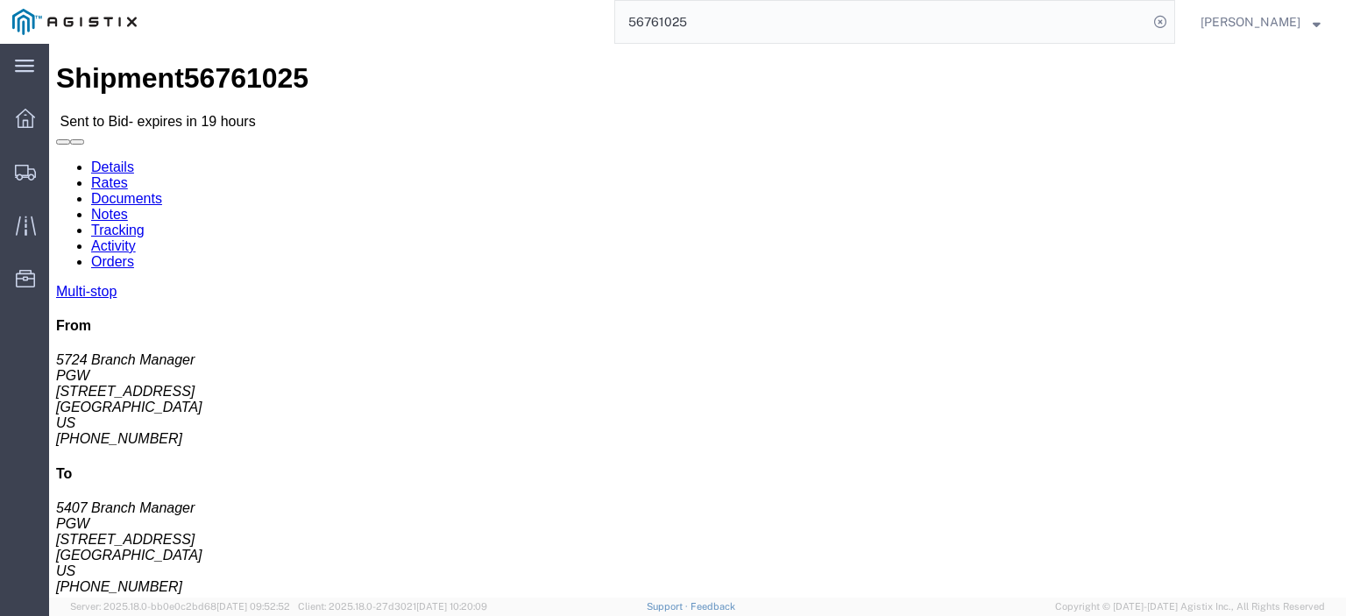
drag, startPoint x: 60, startPoint y: 185, endPoint x: 11, endPoint y: 171, distance: 51.0
click div "Ship From PGW (5724 Branch Manager) [STREET_ADDRESS] [PHONE_NUMBER] [EMAIL_ADDR…"
